Goal: Task Accomplishment & Management: Complete application form

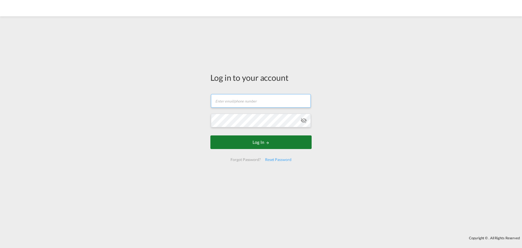
type input "[EMAIL_ADDRESS][DOMAIN_NAME]"
click at [251, 141] on button "Log In" at bounding box center [261, 143] width 101 height 14
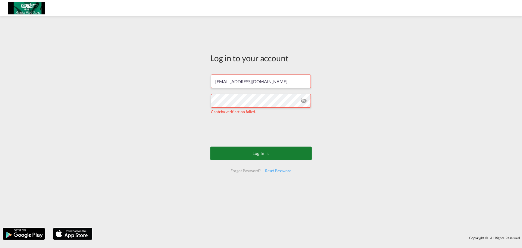
click at [257, 153] on button "Log In" at bounding box center [261, 154] width 101 height 14
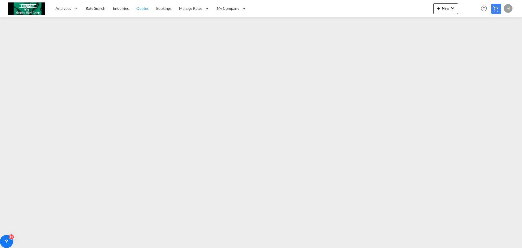
click at [136, 7] on span "Quotes" at bounding box center [142, 8] width 12 height 5
click at [102, 8] on span "Rate Search" at bounding box center [96, 8] width 20 height 5
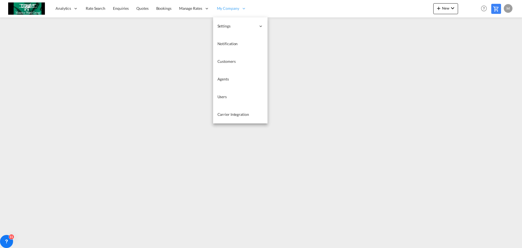
click at [232, 8] on span "My Company" at bounding box center [228, 8] width 22 height 5
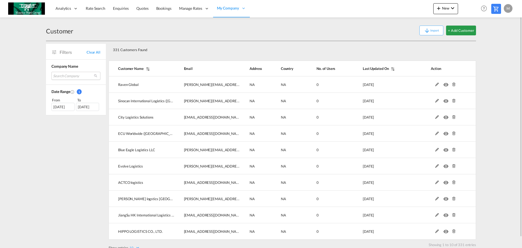
click at [76, 78] on md-select "Search Company raven global sinocan international logistics (shenzhen) co.,ltd.…" at bounding box center [75, 76] width 49 height 8
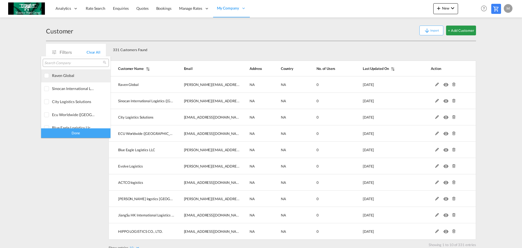
type md-option "[object Object]"
click at [75, 77] on div "raven global" at bounding box center [73, 75] width 43 height 5
click at [70, 63] on input "search" at bounding box center [73, 63] width 59 height 5
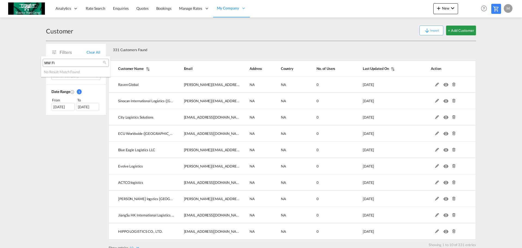
type input "MW Fi"
click at [228, 43] on md-backdrop at bounding box center [261, 124] width 522 height 248
click at [461, 32] on button "+ Add Customer" at bounding box center [461, 31] width 30 height 10
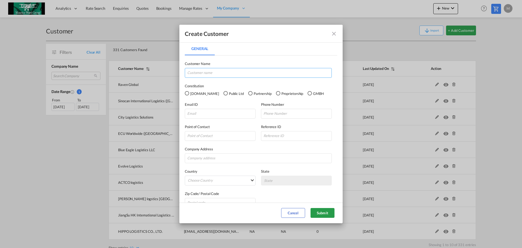
click at [203, 74] on input "General General ..." at bounding box center [258, 73] width 147 height 10
type input "MW Finland"
click at [193, 94] on md-radio-button "Pvt.Ltd" at bounding box center [202, 93] width 34 height 6
click at [220, 114] on input "General General ..." at bounding box center [220, 114] width 71 height 10
type input "sales.finland@mauriceward.com"
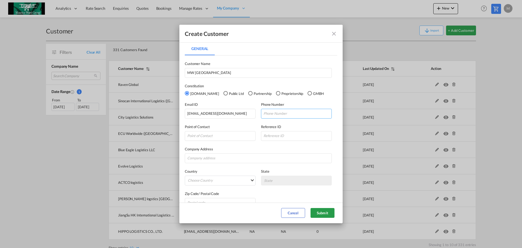
click at [273, 116] on input "General General ..." at bounding box center [296, 114] width 71 height 10
paste input "+358 40 5770 049"
type input "+358 40 5770 049"
click at [210, 135] on input "General General ..." at bounding box center [220, 136] width 71 height 10
type input "Lauri Metsola"
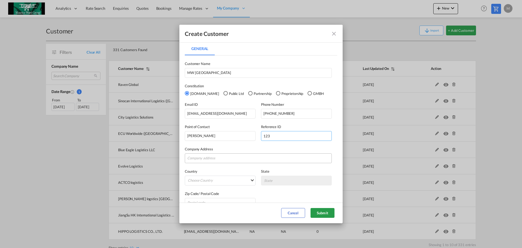
type input "123"
click at [225, 154] on input "General General ..." at bounding box center [258, 159] width 147 height 10
click at [210, 155] on input "General General ..." at bounding box center [258, 159] width 147 height 10
paste input "Malmin Kauppatie 12"
type input "Malmin Kauppatie 12"
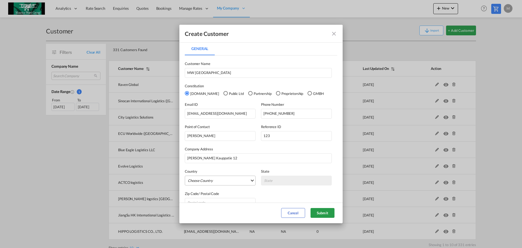
click at [243, 181] on md-select "Choose Country Afghanistan Albania Algeria American Samoa Andorra Angola Anguil…" at bounding box center [220, 181] width 71 height 10
click at [215, 168] on input "search" at bounding box center [230, 167] width 86 height 13
type input "finl"
click at [209, 176] on md-option "Finland" at bounding box center [221, 180] width 75 height 13
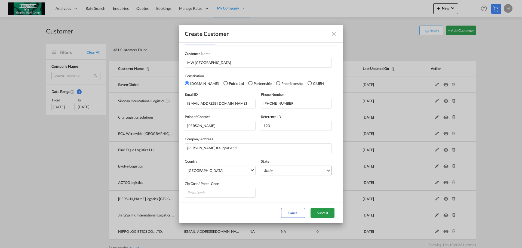
click at [324, 169] on md-select "State Ahvenanmaa Etela-Karjala Etela-Pohjanmaa Etela-Savo Etela-Suomen Laani It…" at bounding box center [296, 171] width 71 height 10
click at [284, 160] on input "search" at bounding box center [297, 157] width 72 height 13
type input "uusi"
click at [281, 182] on md-option "Uusimaa" at bounding box center [295, 183] width 75 height 13
click at [221, 196] on input "General General ..." at bounding box center [220, 193] width 71 height 10
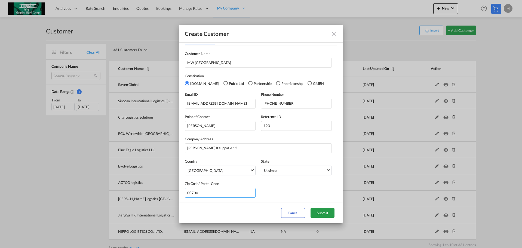
type input "00700"
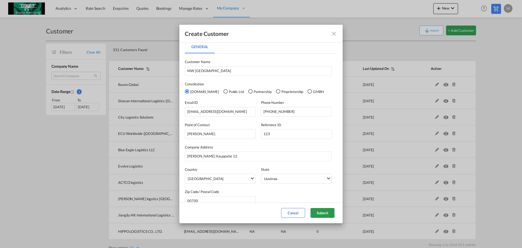
scroll to position [0, 0]
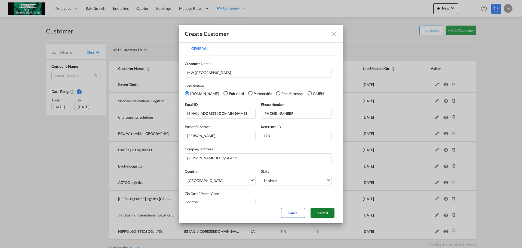
click at [323, 212] on button "Submit" at bounding box center [323, 213] width 24 height 10
